Goal: Task Accomplishment & Management: Use online tool/utility

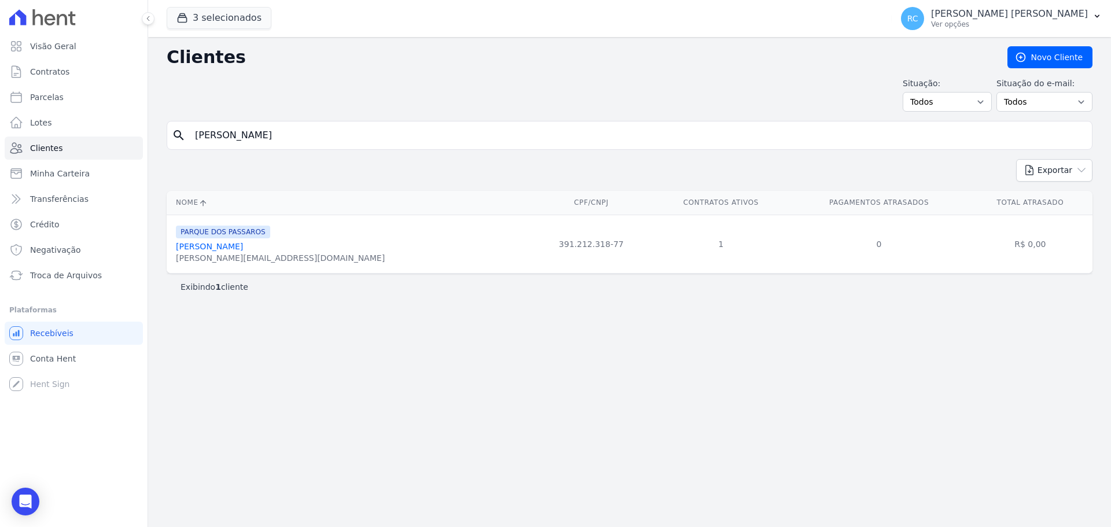
click at [1, 133] on div "Visão Geral Contratos [GEOGRAPHIC_DATA] Lotes Clientes Minha Carteira Transferê…" at bounding box center [555, 263] width 1111 height 527
type input "[PERSON_NAME] DOS"
drag, startPoint x: 339, startPoint y: 131, endPoint x: 69, endPoint y: 123, distance: 270.4
click at [13, 148] on div "Visão Geral Contratos [GEOGRAPHIC_DATA] Lotes Clientes Minha Carteira Transferê…" at bounding box center [555, 263] width 1111 height 527
paste input "oana [PERSON_NAME] [PERSON_NAME]"
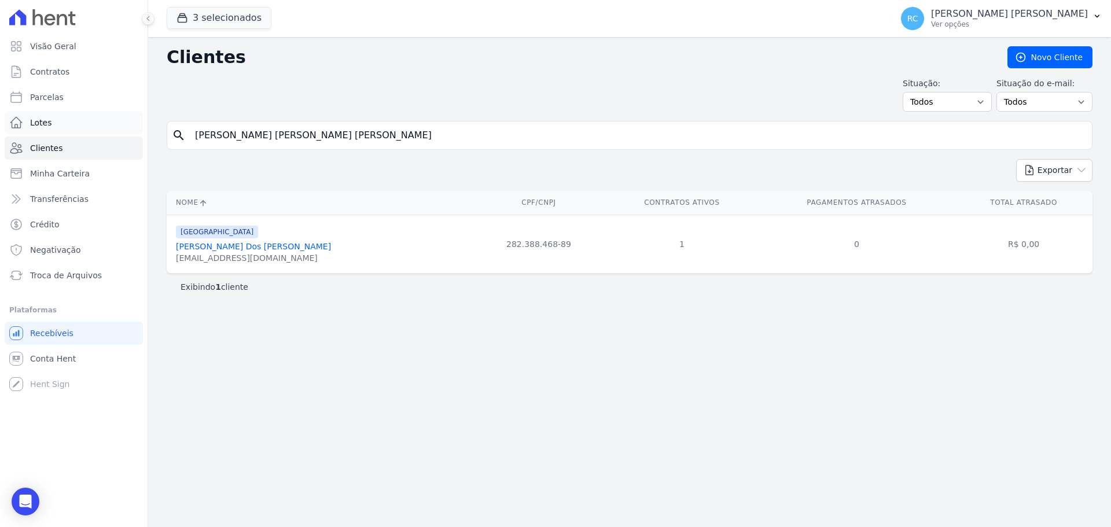
type input "[PERSON_NAME] [PERSON_NAME] [PERSON_NAME]"
click at [63, 359] on span "Conta Hent" at bounding box center [53, 359] width 46 height 12
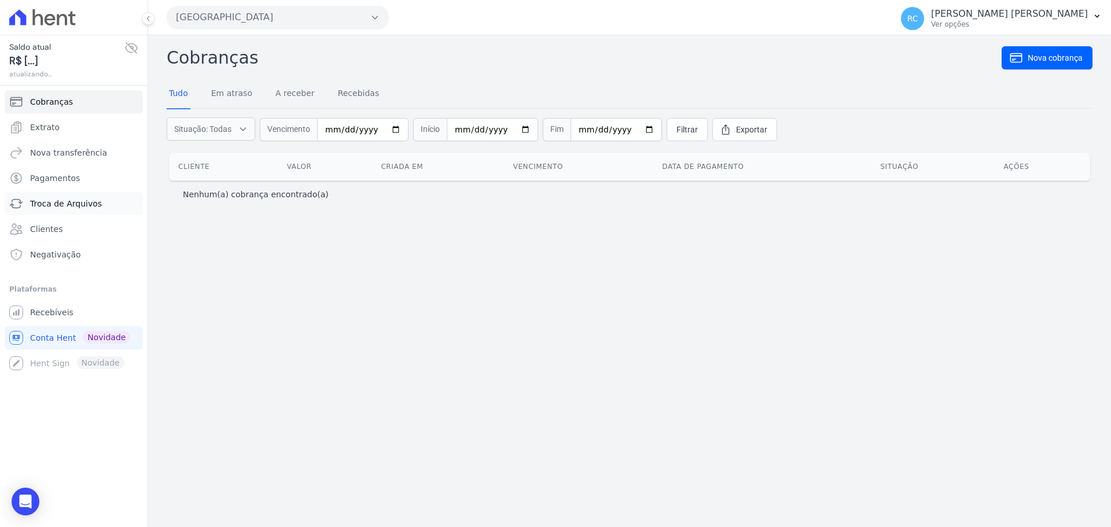
click at [77, 203] on span "Troca de Arquivos" at bounding box center [66, 204] width 72 height 12
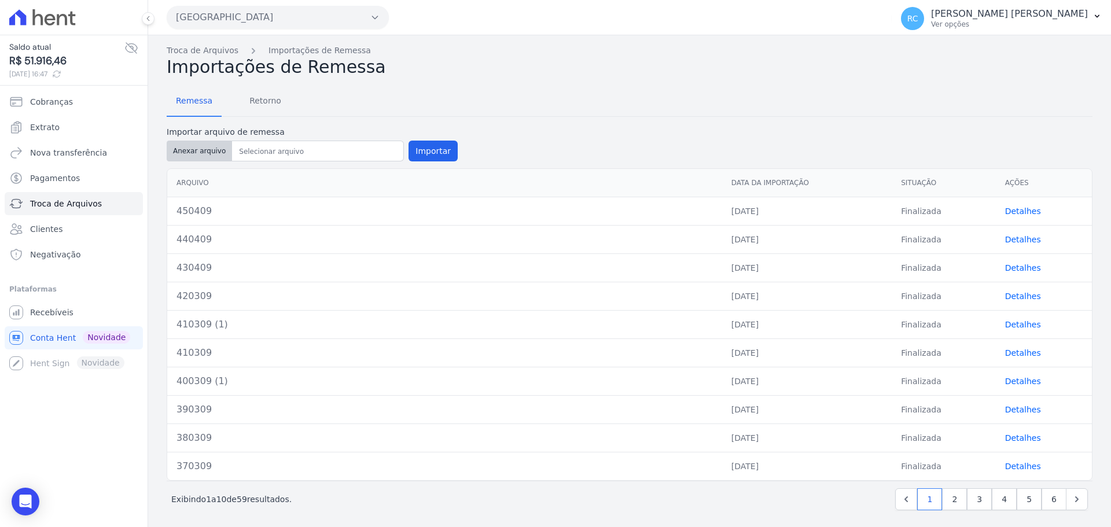
click at [198, 157] on button "Anexar arquivo" at bounding box center [199, 151] width 65 height 21
type input "460409"
click at [422, 148] on button "Importar" at bounding box center [433, 151] width 49 height 21
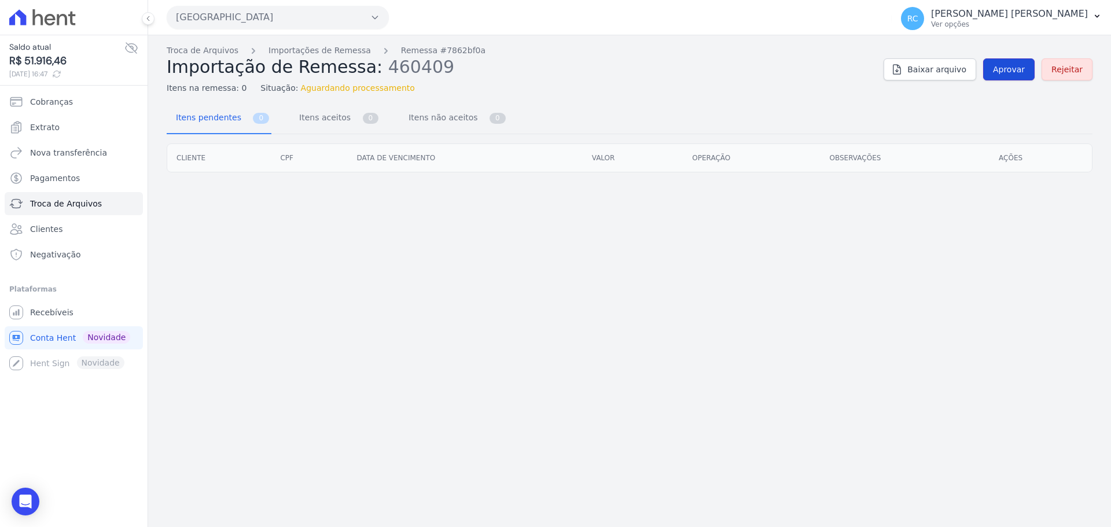
click at [1016, 66] on span "Aprovar" at bounding box center [1009, 70] width 32 height 12
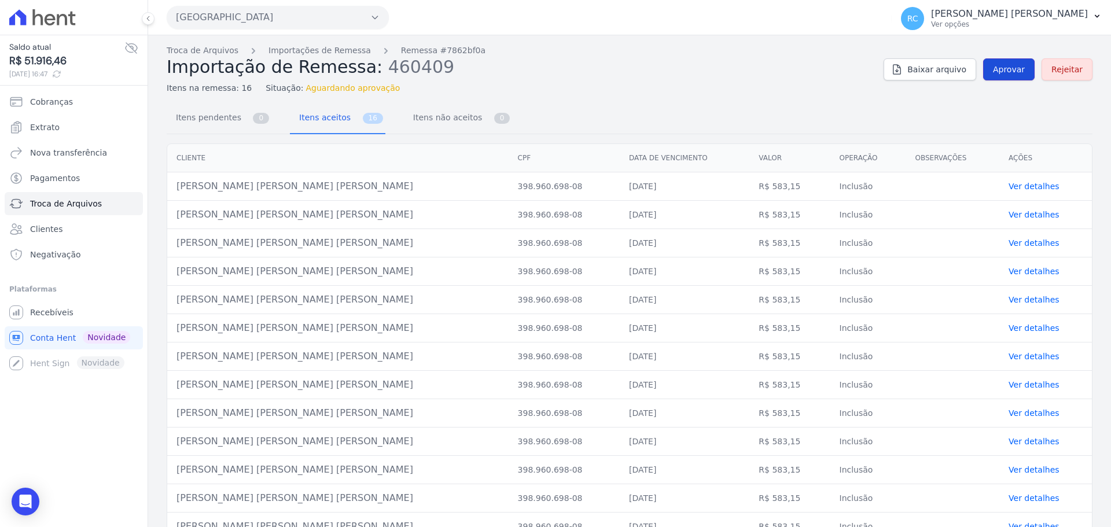
click at [1009, 62] on link "Aprovar" at bounding box center [1009, 69] width 52 height 22
click at [996, 67] on span "Aprovar" at bounding box center [1009, 70] width 32 height 12
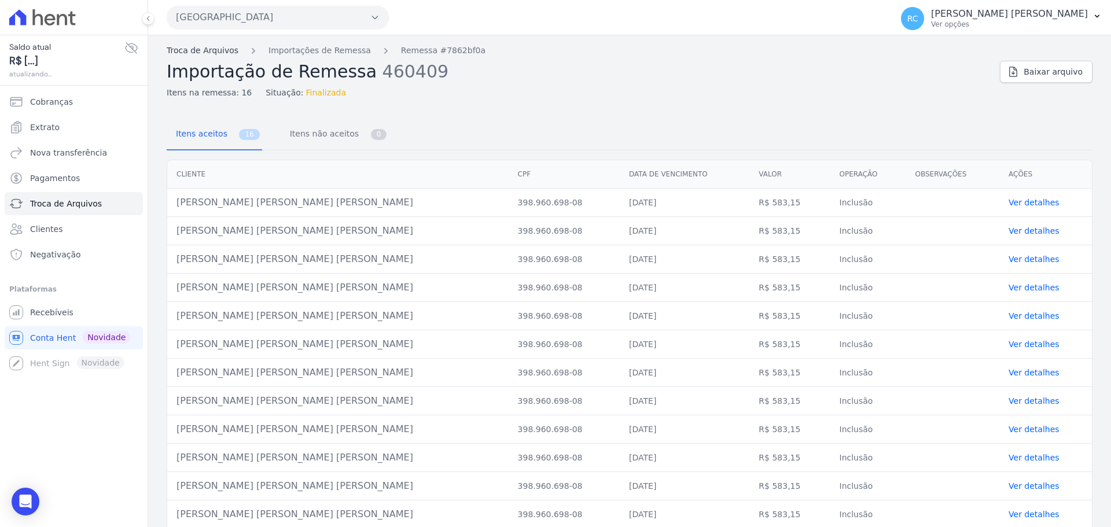
click at [192, 52] on link "Troca de Arquivos" at bounding box center [203, 51] width 72 height 12
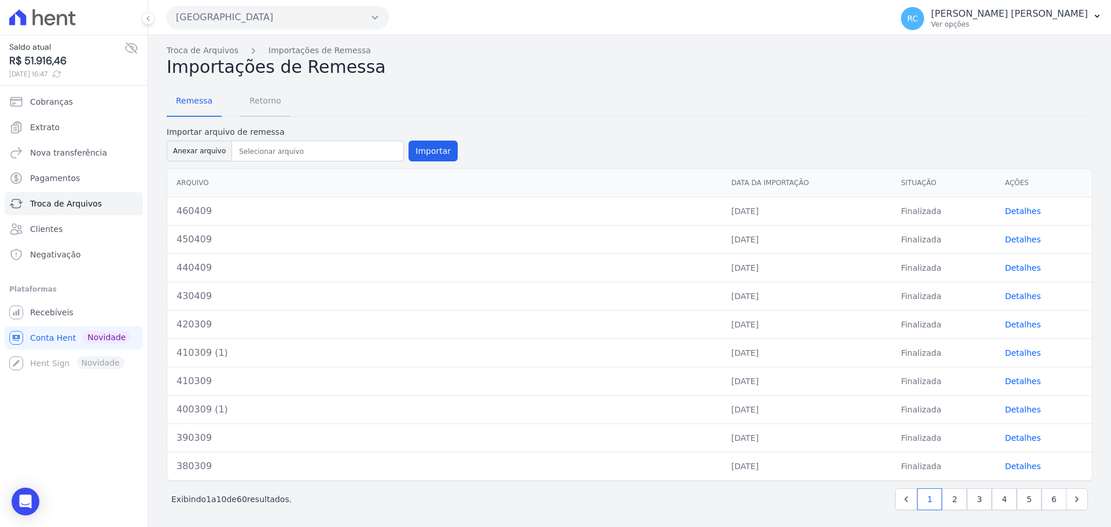
click at [242, 100] on span "Retorno" at bounding box center [265, 100] width 46 height 23
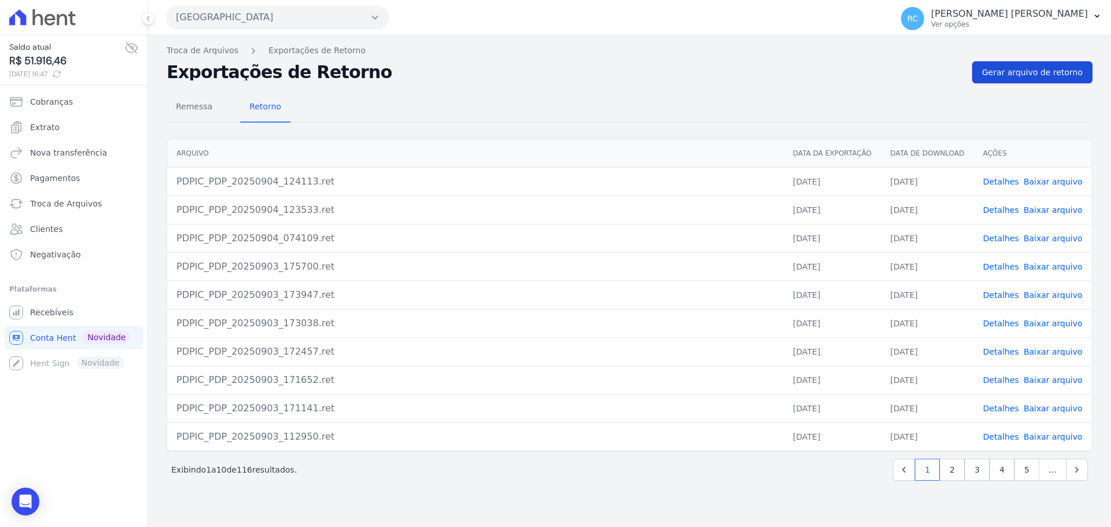
click at [1038, 78] on span "Gerar arquivo de retorno" at bounding box center [1032, 73] width 101 height 12
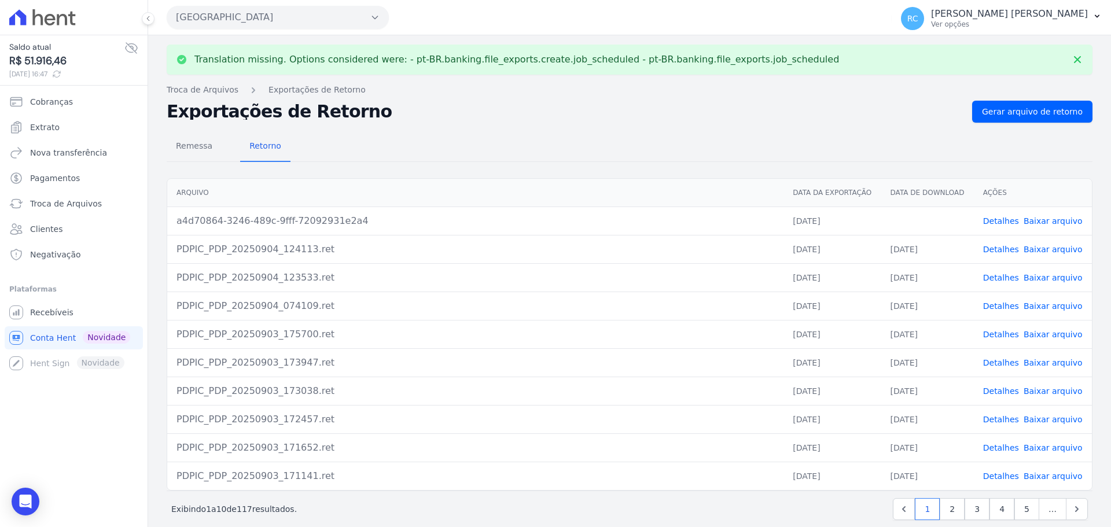
click at [1048, 219] on link "Baixar arquivo" at bounding box center [1053, 220] width 59 height 9
